Goal: Check status: Check status

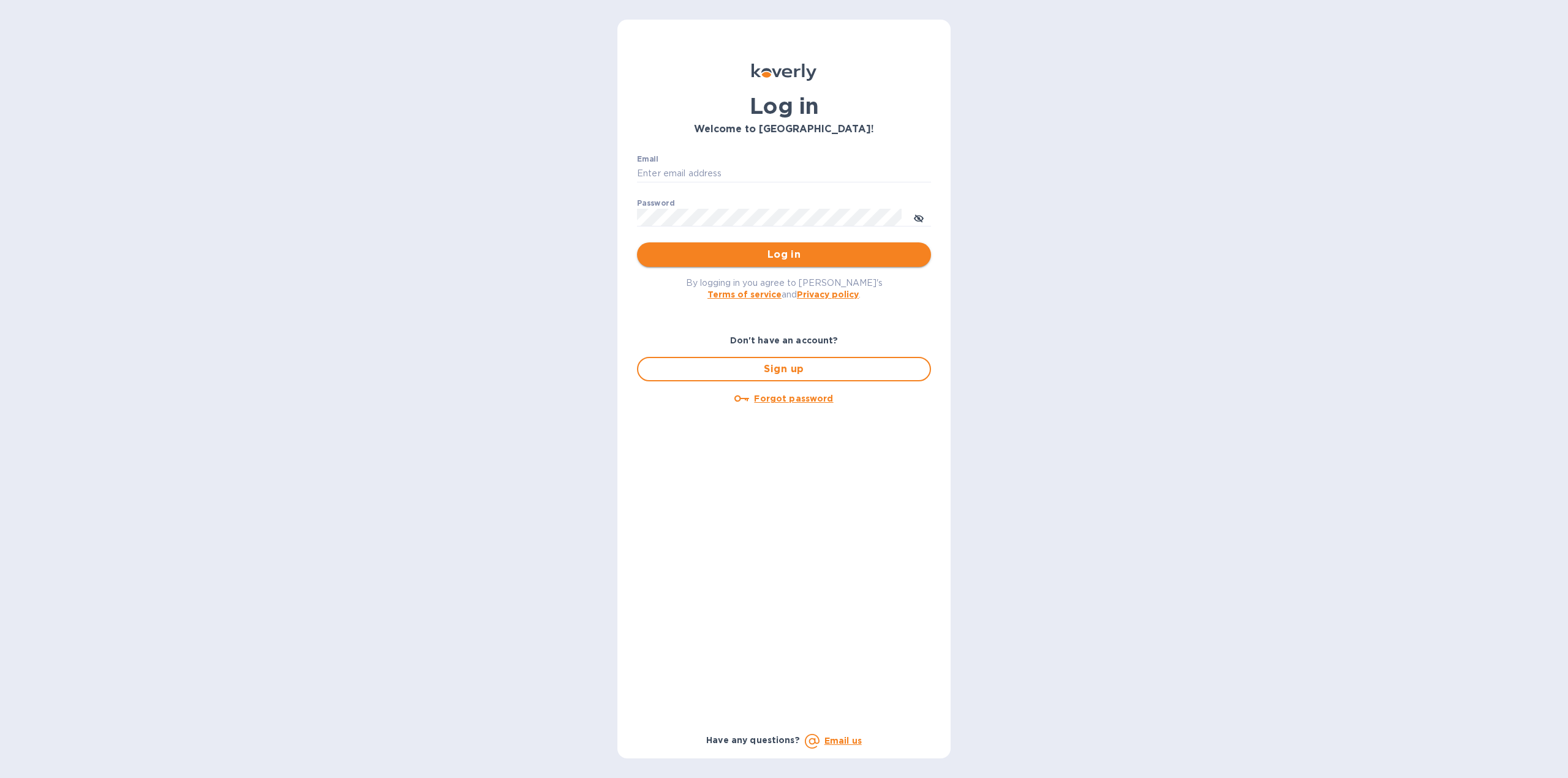
type input "igatradecredit@gmail.com"
click at [738, 251] on span "Log in" at bounding box center [784, 254] width 274 height 15
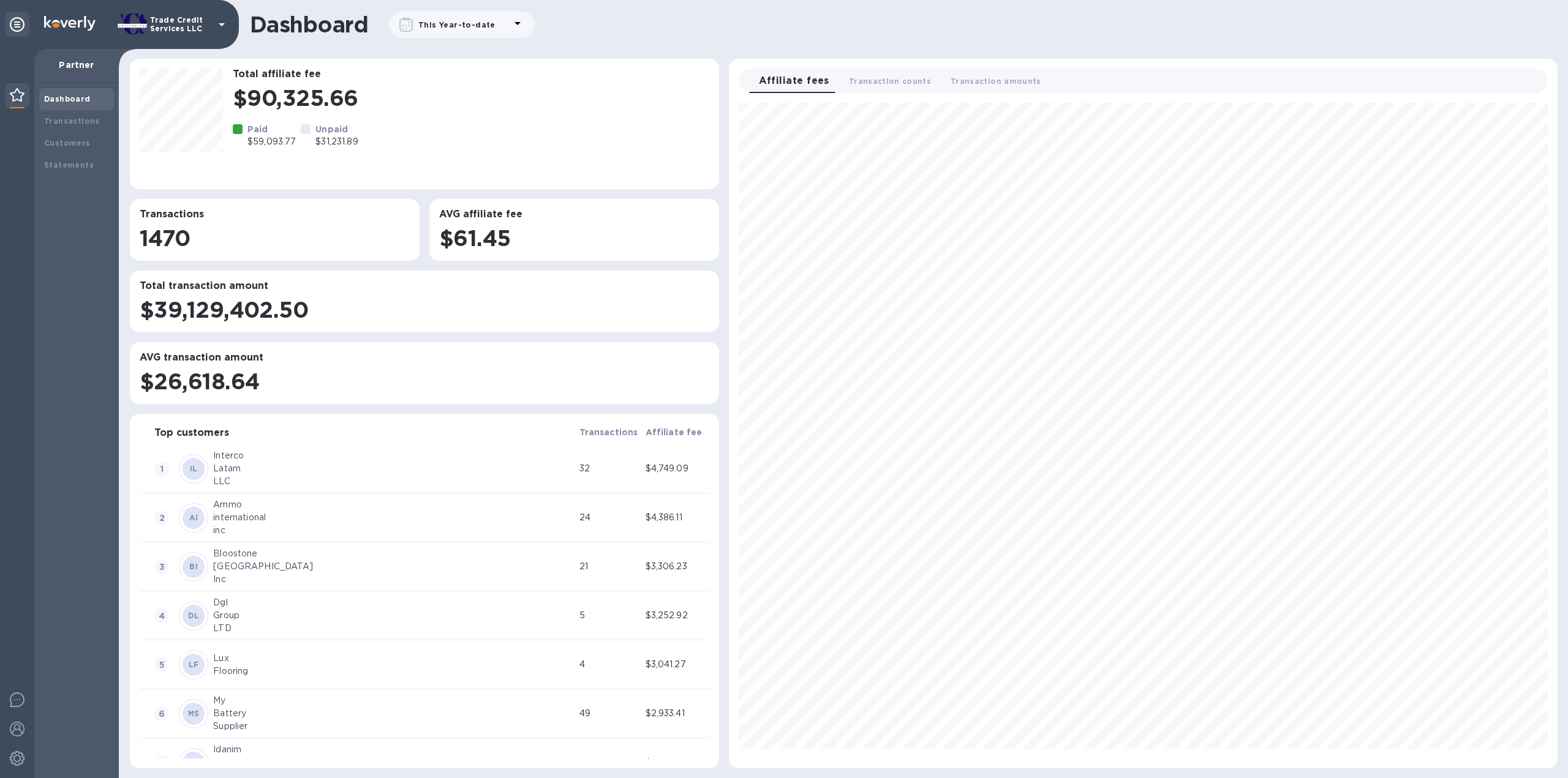
scroll to position [655, 818]
click at [84, 115] on div "Transactions" at bounding box center [76, 121] width 65 height 12
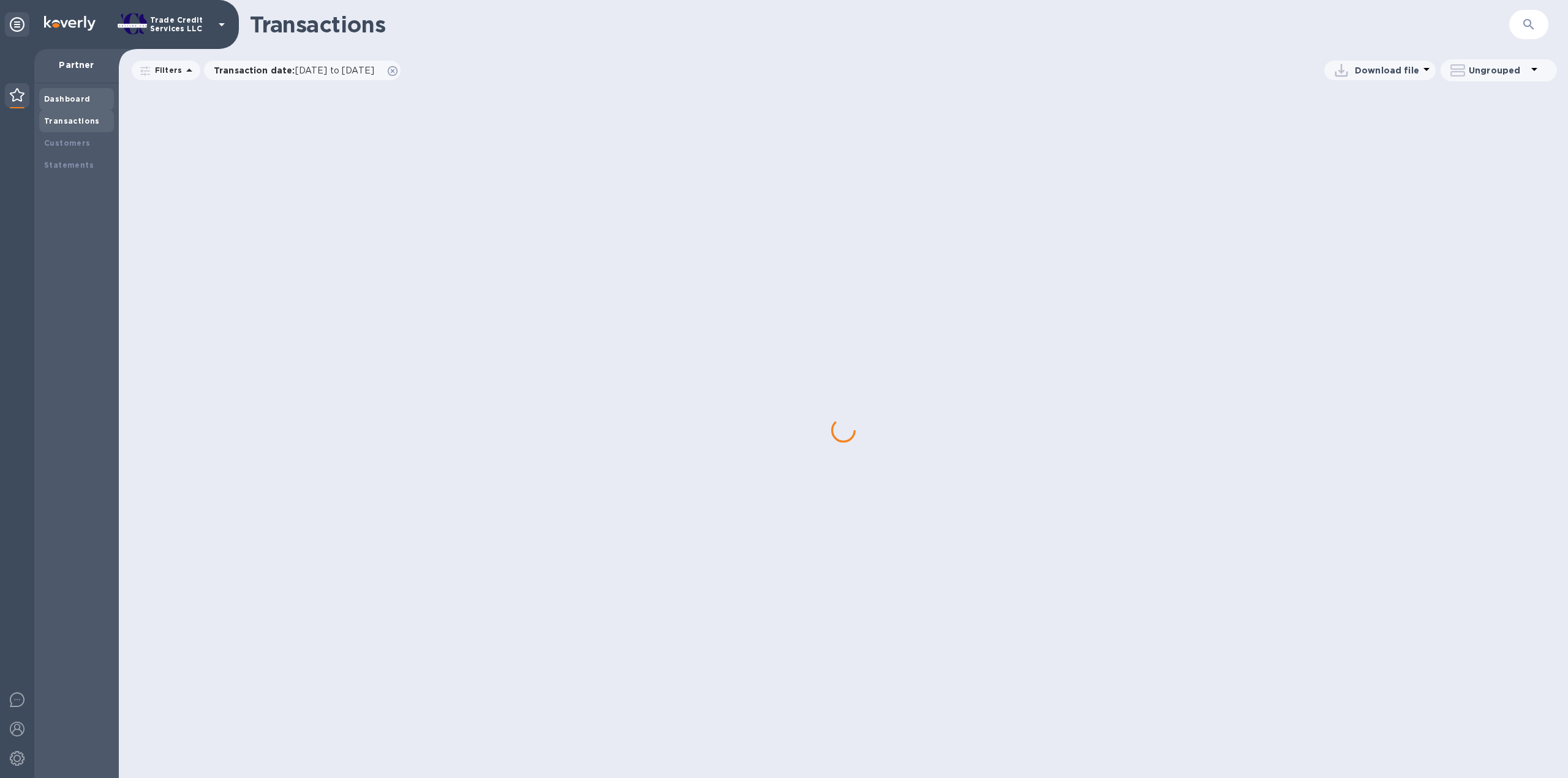
click at [76, 93] on div "Dashboard" at bounding box center [76, 99] width 65 height 12
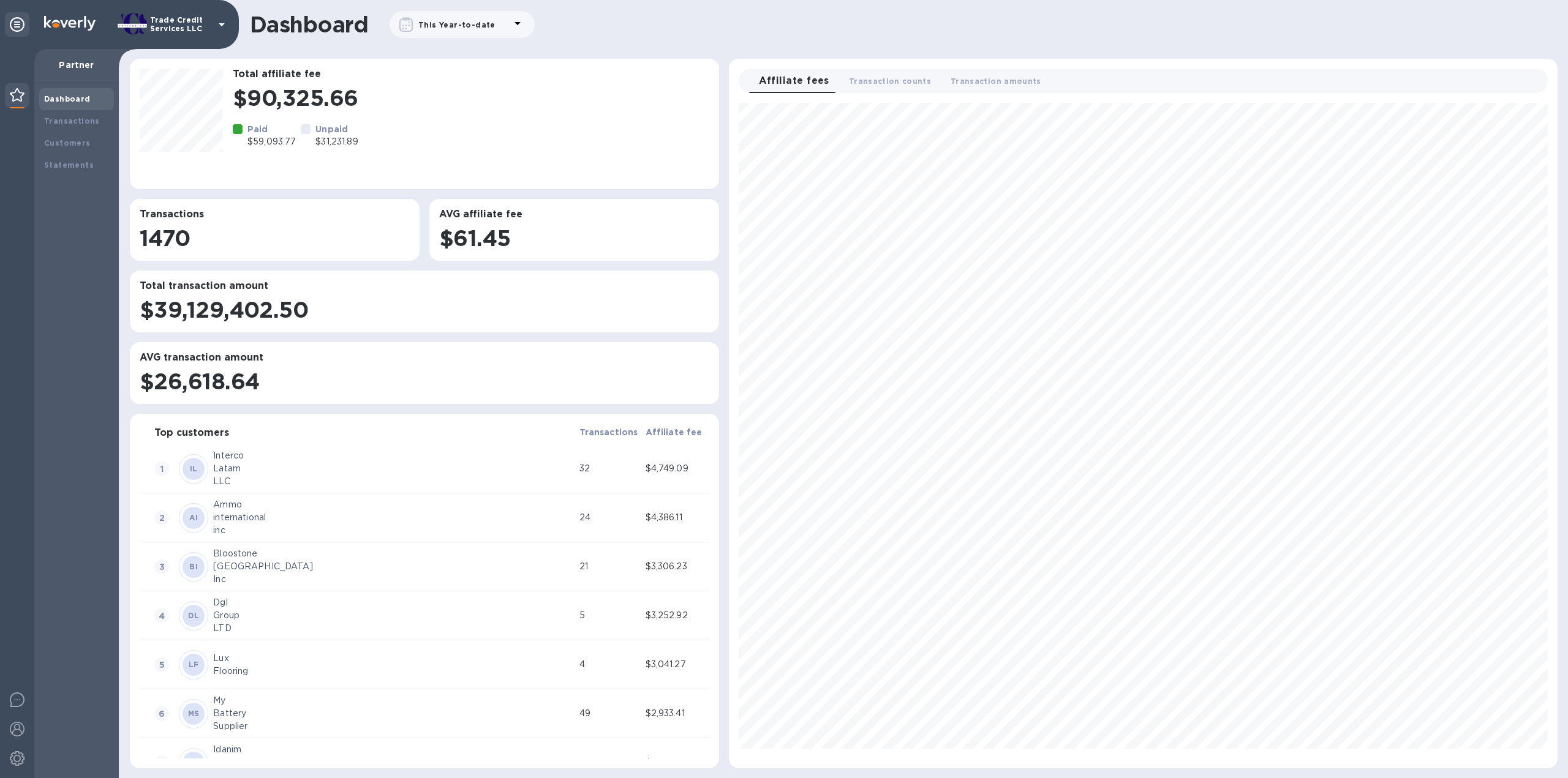
scroll to position [655, 818]
click at [75, 114] on div "Transactions" at bounding box center [76, 121] width 75 height 22
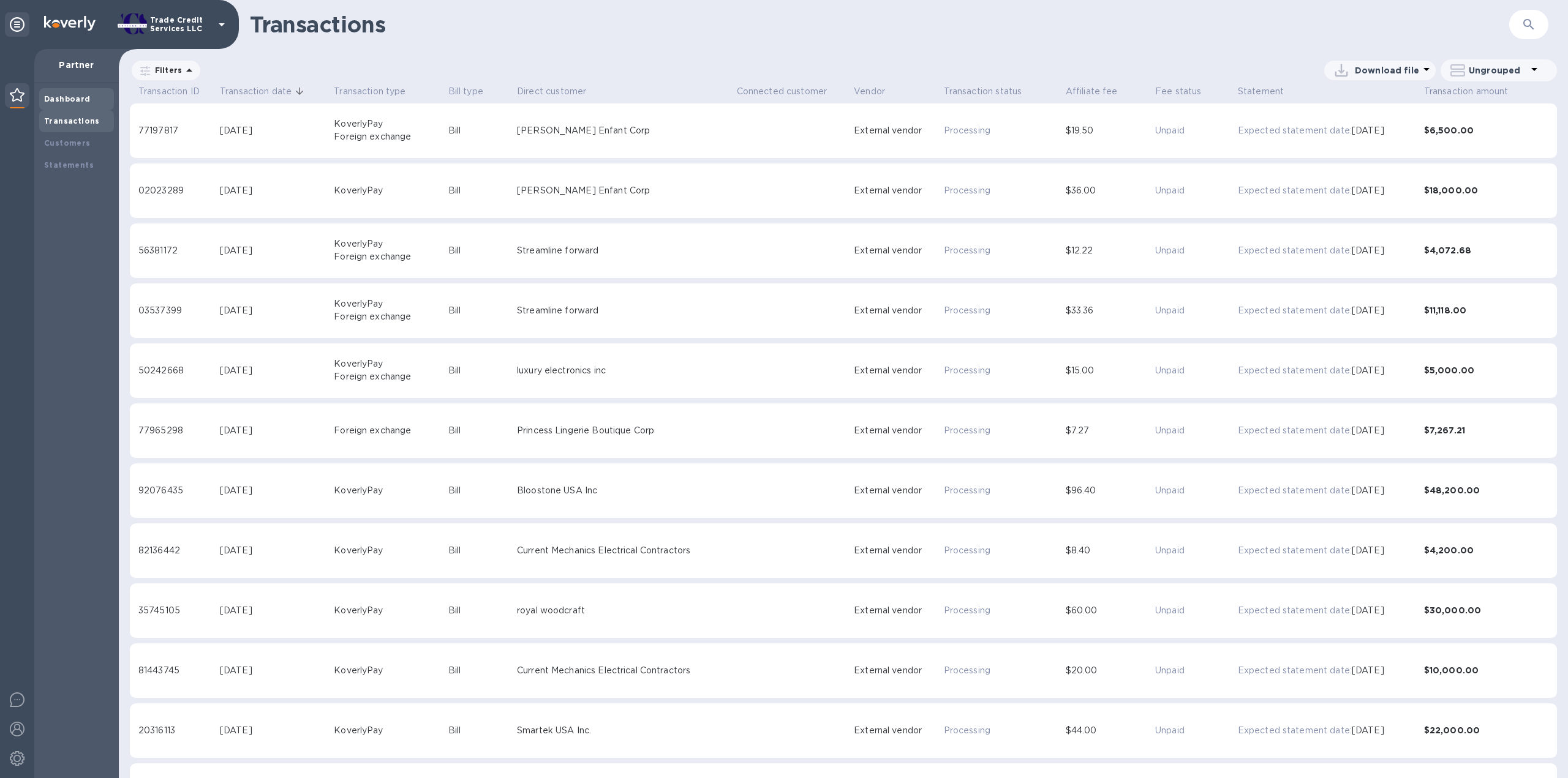
click at [73, 101] on b "Dashboard" at bounding box center [68, 99] width 47 height 10
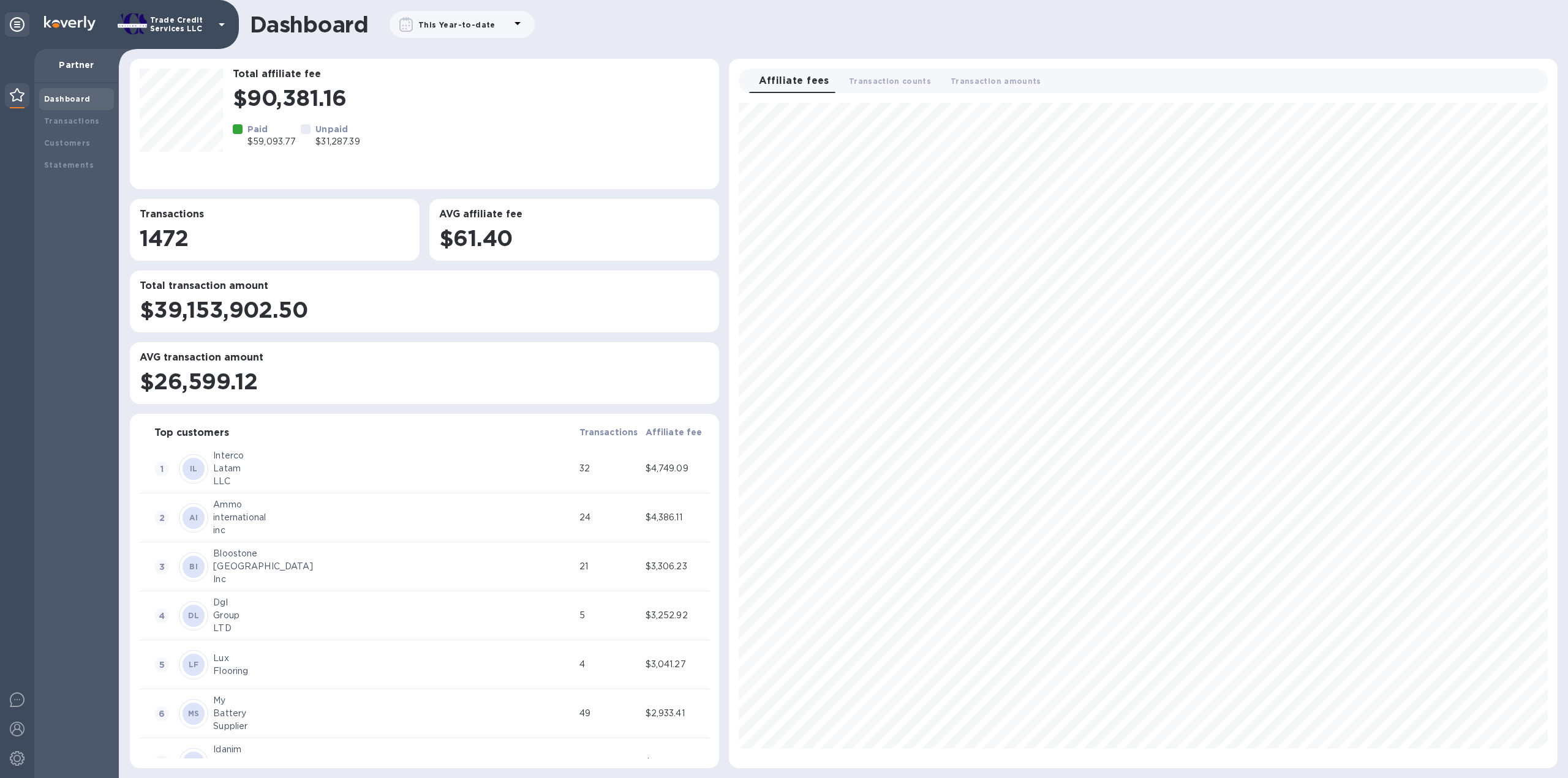
scroll to position [655, 818]
